Goal: Obtain resource: Obtain resource

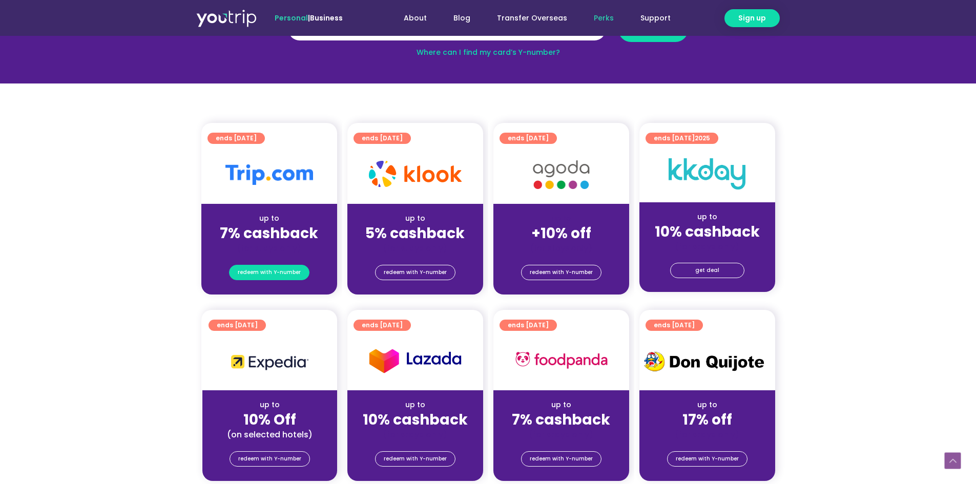
click at [272, 273] on span "redeem with Y-number" at bounding box center [269, 273] width 63 height 14
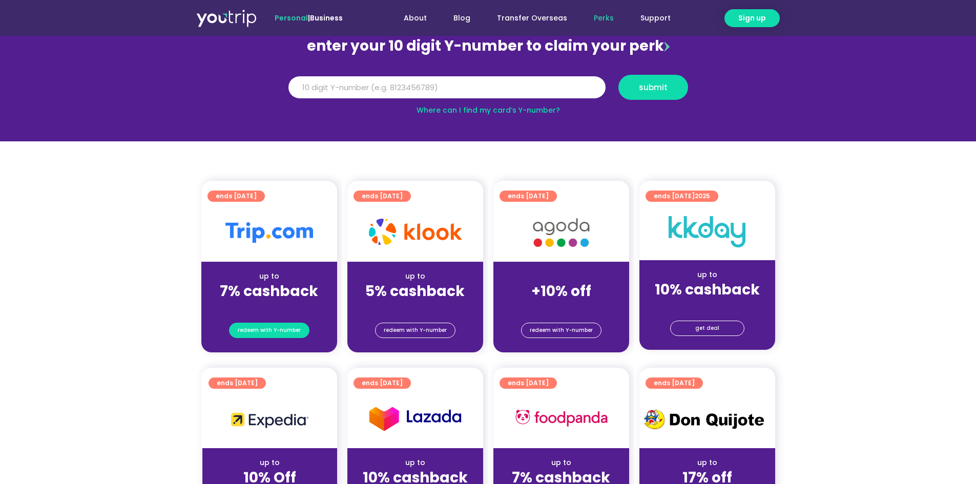
click at [262, 335] on span "redeem with Y-number" at bounding box center [269, 330] width 63 height 14
click at [379, 87] on input "Y Number" at bounding box center [447, 87] width 317 height 23
type input "8194507291"
click at [665, 86] on span "submit" at bounding box center [653, 88] width 29 height 8
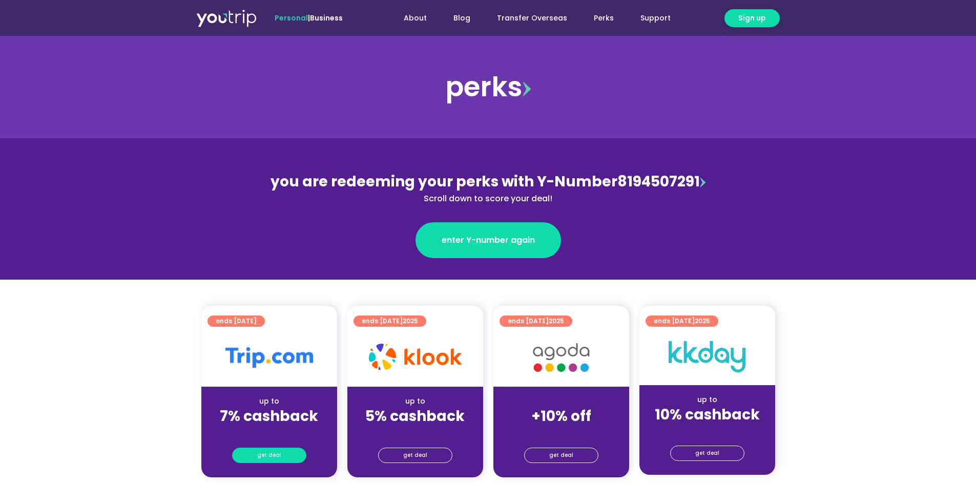
click at [268, 451] on span "get deal" at bounding box center [269, 455] width 24 height 14
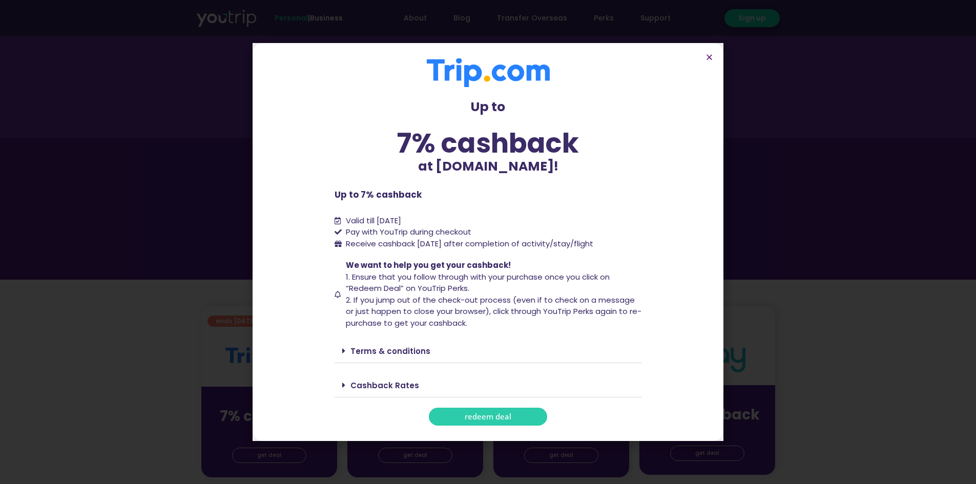
click at [507, 418] on span "redeem deal" at bounding box center [488, 417] width 47 height 8
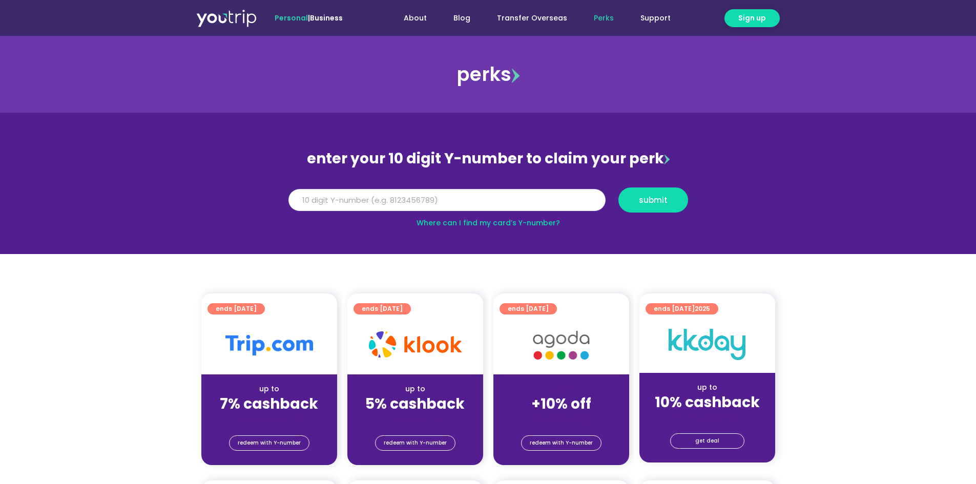
click at [469, 198] on input "Y Number" at bounding box center [447, 200] width 317 height 23
type input "8194507291"
click at [650, 206] on button "submit" at bounding box center [654, 200] width 70 height 25
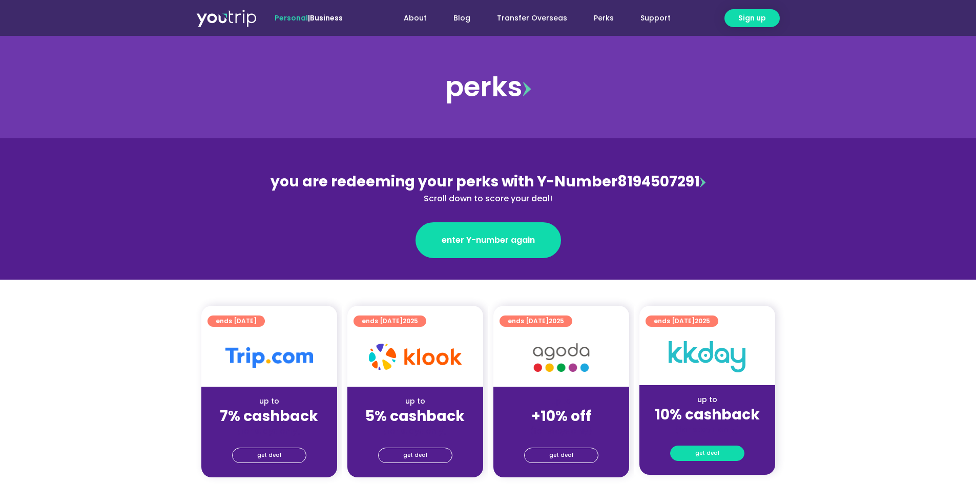
click at [723, 456] on link "get deal" at bounding box center [707, 453] width 74 height 15
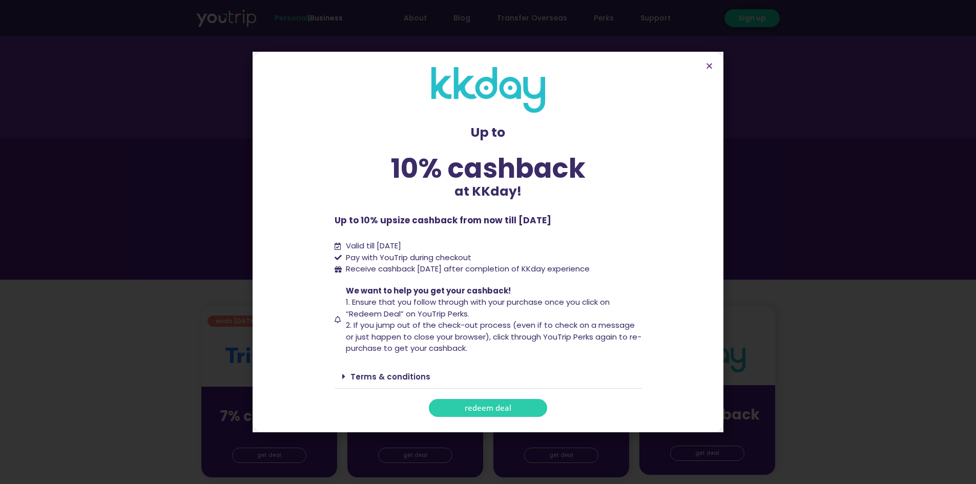
click at [469, 411] on span "redeem deal" at bounding box center [488, 408] width 47 height 8
